Goal: Information Seeking & Learning: Learn about a topic

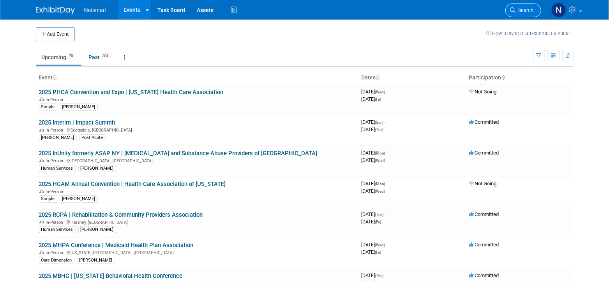
click at [520, 9] on span "Search" at bounding box center [525, 10] width 18 height 6
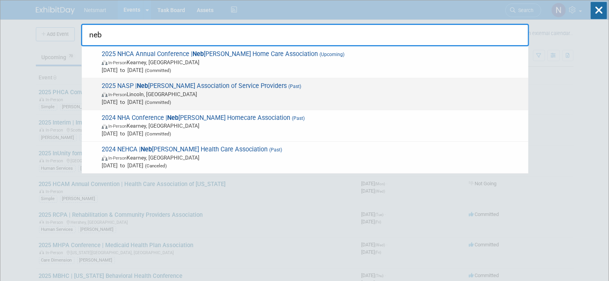
type input "neb"
click at [211, 92] on span "In-Person [GEOGRAPHIC_DATA], [GEOGRAPHIC_DATA]" at bounding box center [313, 94] width 423 height 8
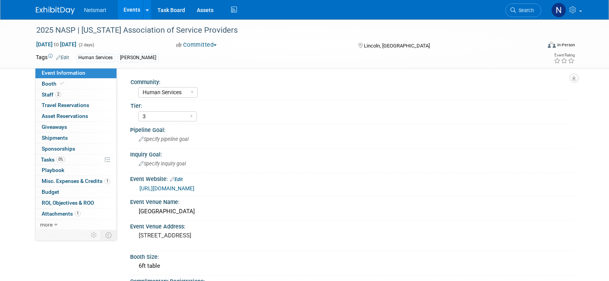
select select "Human Services"
select select "3"
select select "No"
click at [534, 12] on span "Search" at bounding box center [525, 10] width 18 height 6
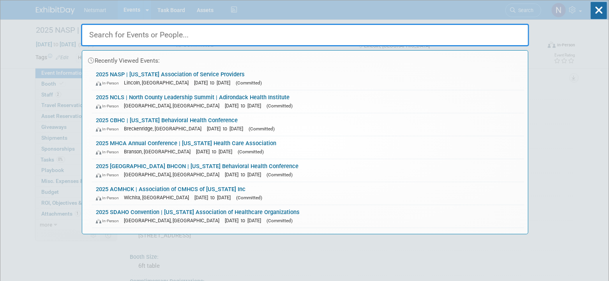
type input "m"
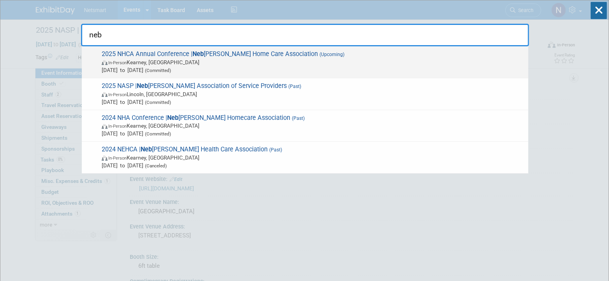
type input "neb"
click at [181, 60] on span "In-Person Kearney, NE" at bounding box center [313, 62] width 423 height 8
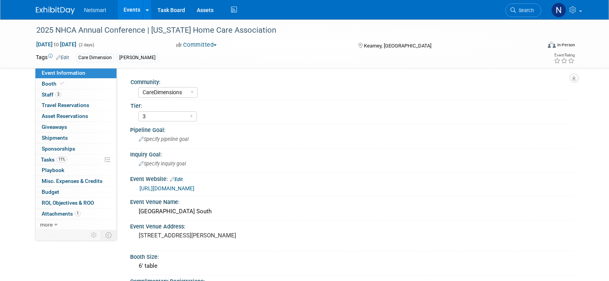
select select "CareDimensions"
select select "3"
select select "No"
click at [62, 81] on span at bounding box center [61, 84] width 7 height 6
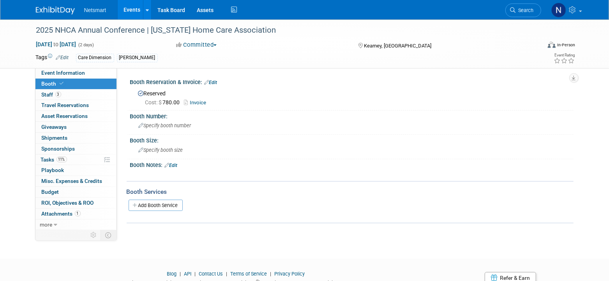
click at [199, 103] on link "Invoice" at bounding box center [197, 103] width 26 height 6
click at [525, 12] on span "Search" at bounding box center [525, 10] width 18 height 6
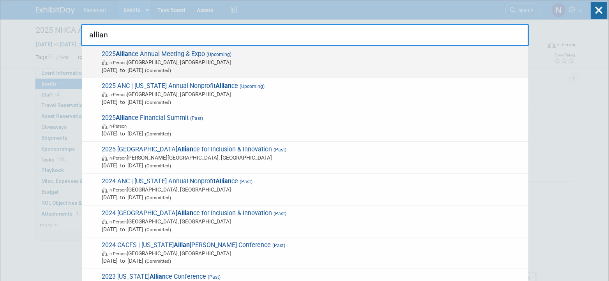
type input "allian"
click at [180, 65] on span "In-Person New Orleans, LA" at bounding box center [313, 62] width 423 height 8
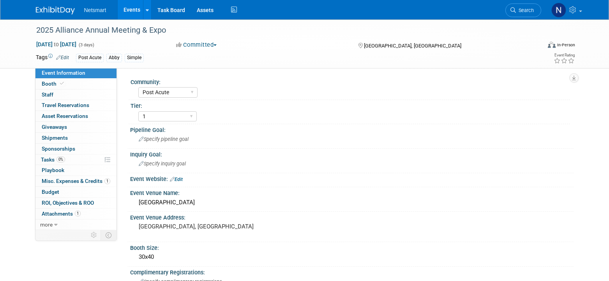
select select "Post Acute"
select select "1"
click at [88, 87] on link "Booth" at bounding box center [75, 84] width 81 height 11
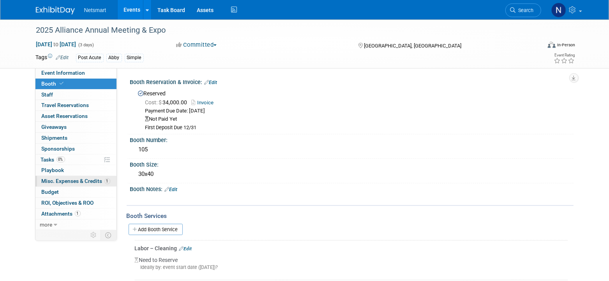
click at [82, 180] on span "Misc. Expenses & Credits 1" at bounding box center [76, 181] width 69 height 6
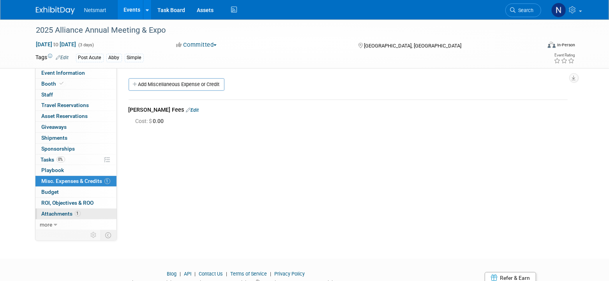
click at [79, 212] on span "1" at bounding box center [78, 214] width 6 height 6
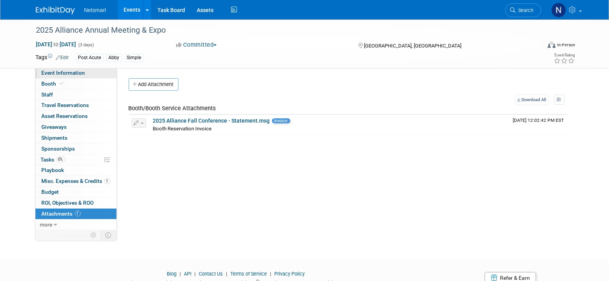
click at [65, 73] on span "Event Information" at bounding box center [64, 73] width 44 height 6
select select "Post Acute"
select select "1"
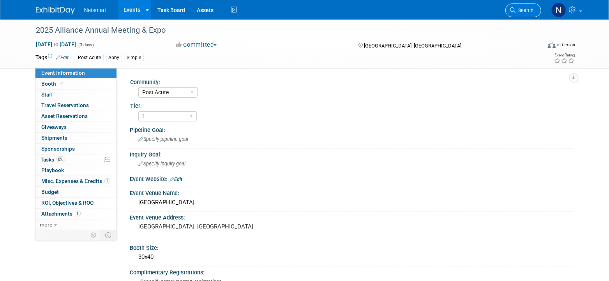
click at [515, 16] on link "Search" at bounding box center [524, 11] width 36 height 14
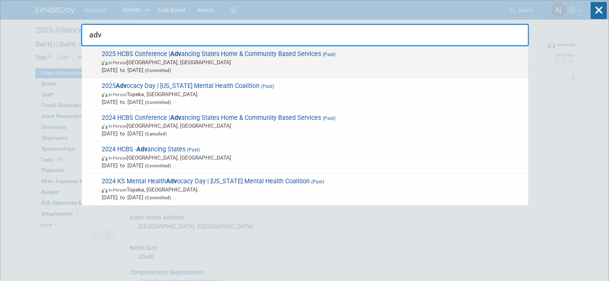
type input "adv"
click at [210, 62] on span "In-Person Baltimore, MD" at bounding box center [313, 62] width 423 height 8
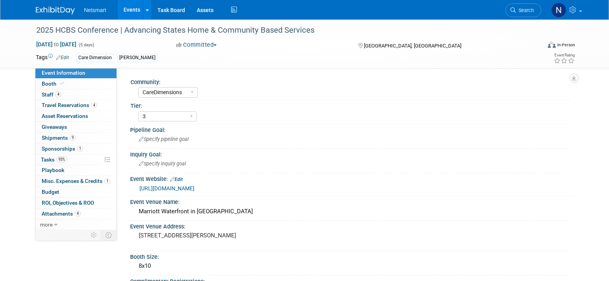
select select "CareDimensions"
select select "3"
click at [84, 179] on span "Misc. Expenses & Credits 1" at bounding box center [76, 181] width 69 height 6
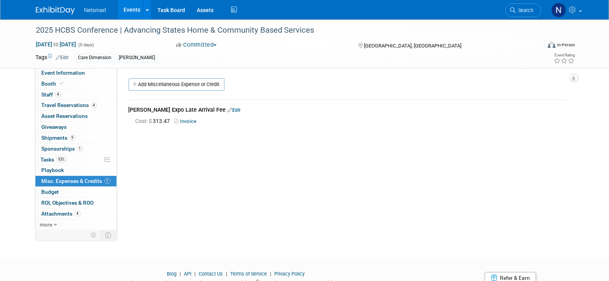
click at [216, 218] on div "Community: Human Services Post Acute Public Sector CareDimensions Specialty Pra…" at bounding box center [345, 149] width 457 height 162
click at [189, 122] on link "Invoice" at bounding box center [187, 121] width 25 height 6
click at [133, 32] on div "2025 HCBS Conference | Advancing States Home & Community Based Services" at bounding box center [282, 30] width 496 height 14
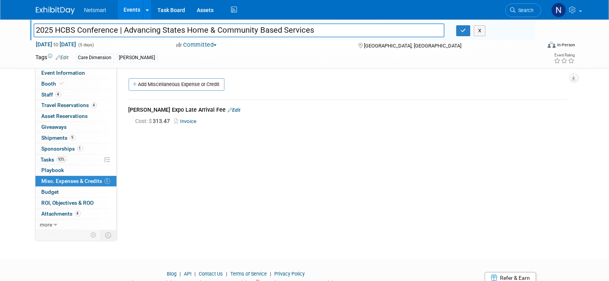
click at [259, 168] on div "Community: Human Services Post Acute Public Sector CareDimensions Specialty Pra…" at bounding box center [345, 149] width 457 height 162
click at [465, 28] on icon "button" at bounding box center [463, 30] width 5 height 5
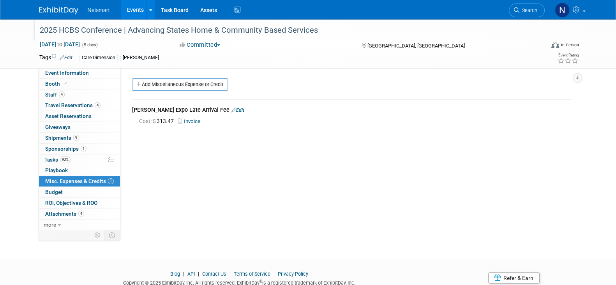
click at [241, 182] on div "Community: Human Services Post Acute Public Sector CareDimensions Specialty Pra…" at bounding box center [348, 149] width 457 height 162
click at [319, 218] on div "Community: Human Services Post Acute Public Sector CareDimensions Specialty Pra…" at bounding box center [348, 149] width 457 height 162
click at [276, 170] on div "Community: Human Services Post Acute Public Sector CareDimensions Specialty Pra…" at bounding box center [348, 149] width 457 height 162
click at [524, 10] on span "Search" at bounding box center [529, 10] width 18 height 6
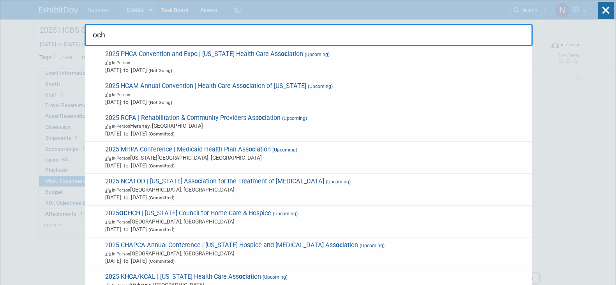
type input "ochc"
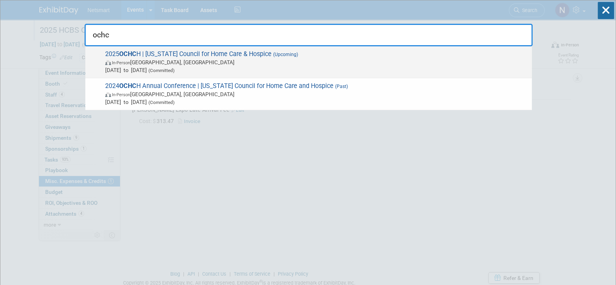
click at [297, 69] on span "Sep 15, 2025 to Sep 16, 2025 (Committed)" at bounding box center [316, 70] width 423 height 8
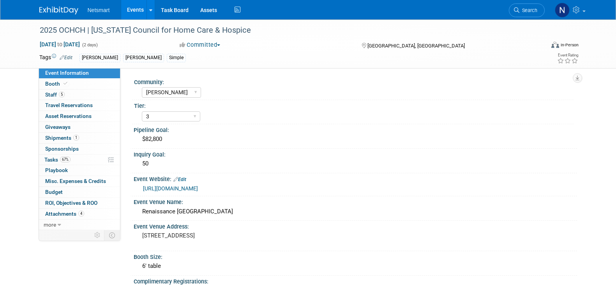
select select "[PERSON_NAME]"
select select "3"
select select "Yes"
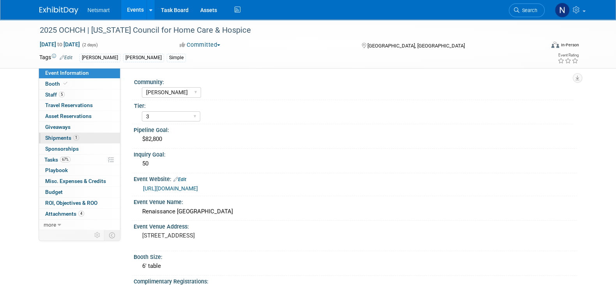
click at [69, 140] on span "Shipments 1" at bounding box center [62, 138] width 34 height 6
